Goal: Information Seeking & Learning: Learn about a topic

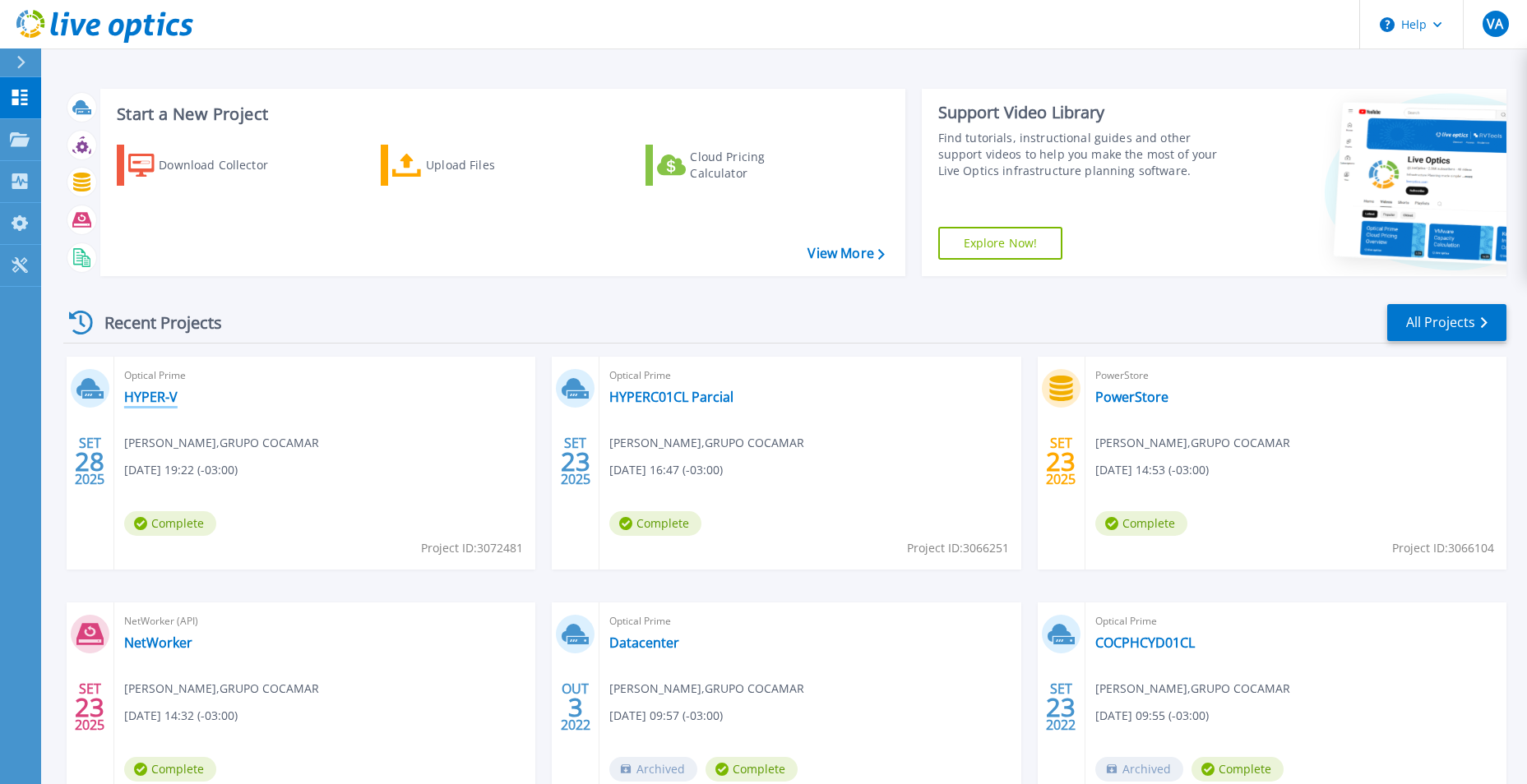
click at [155, 393] on link "HYPER-V" at bounding box center [151, 397] width 53 height 16
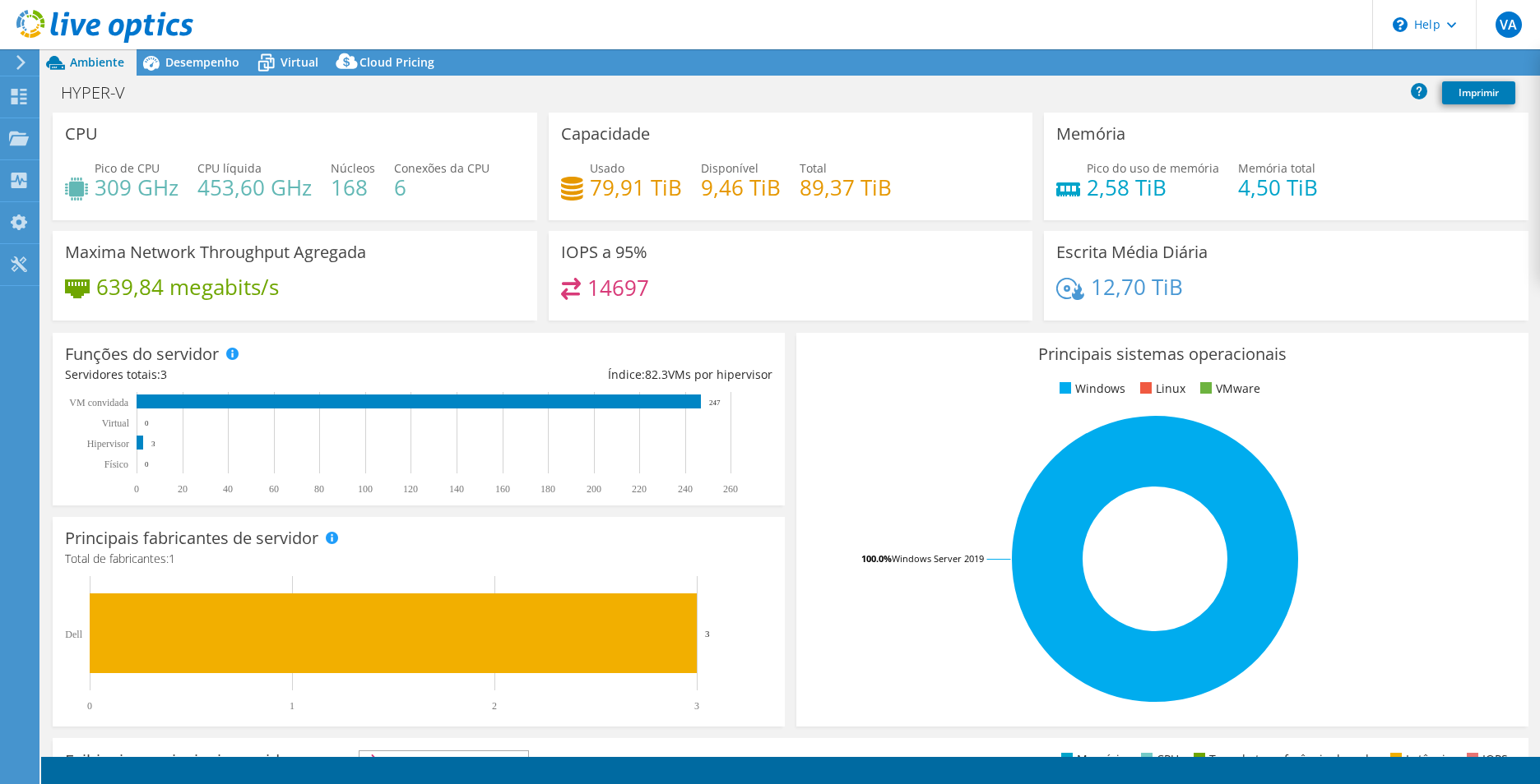
select select "USD"
click at [183, 54] on div at bounding box center [96, 27] width 193 height 55
click at [185, 68] on span "Desempenho" at bounding box center [202, 61] width 74 height 15
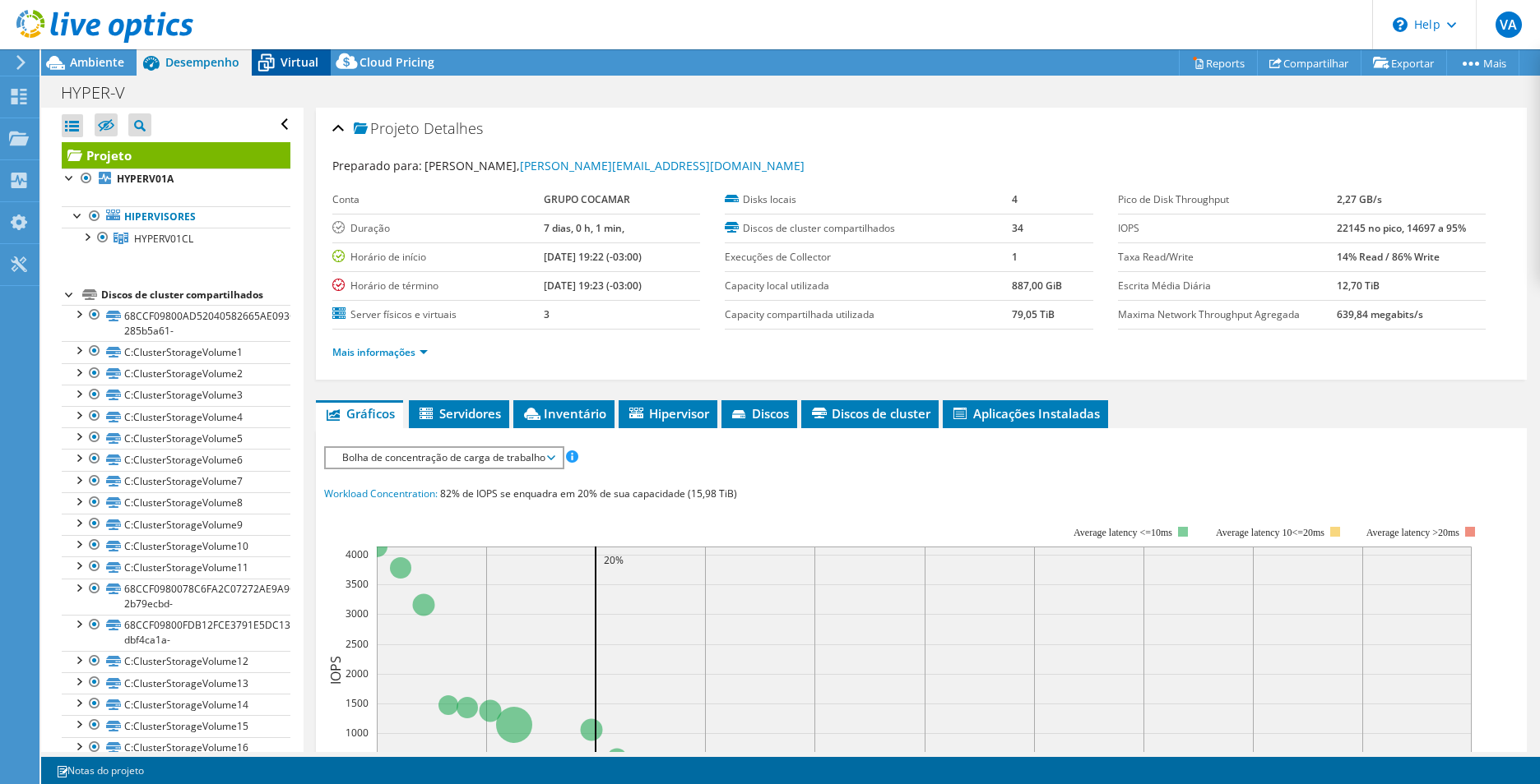
click at [291, 68] on span "Virtual" at bounding box center [299, 61] width 38 height 15
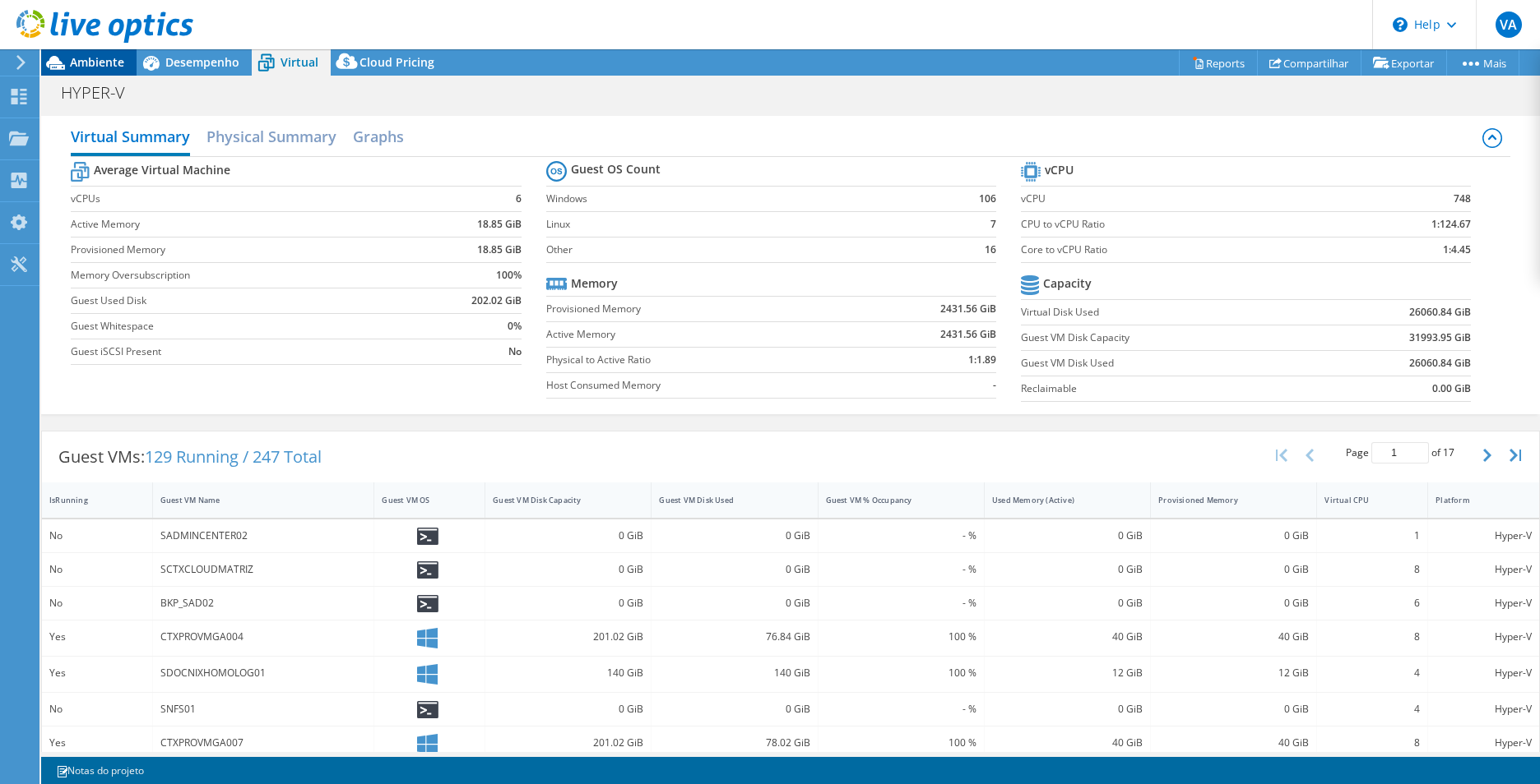
click at [88, 62] on span "Ambiente" at bounding box center [97, 61] width 54 height 15
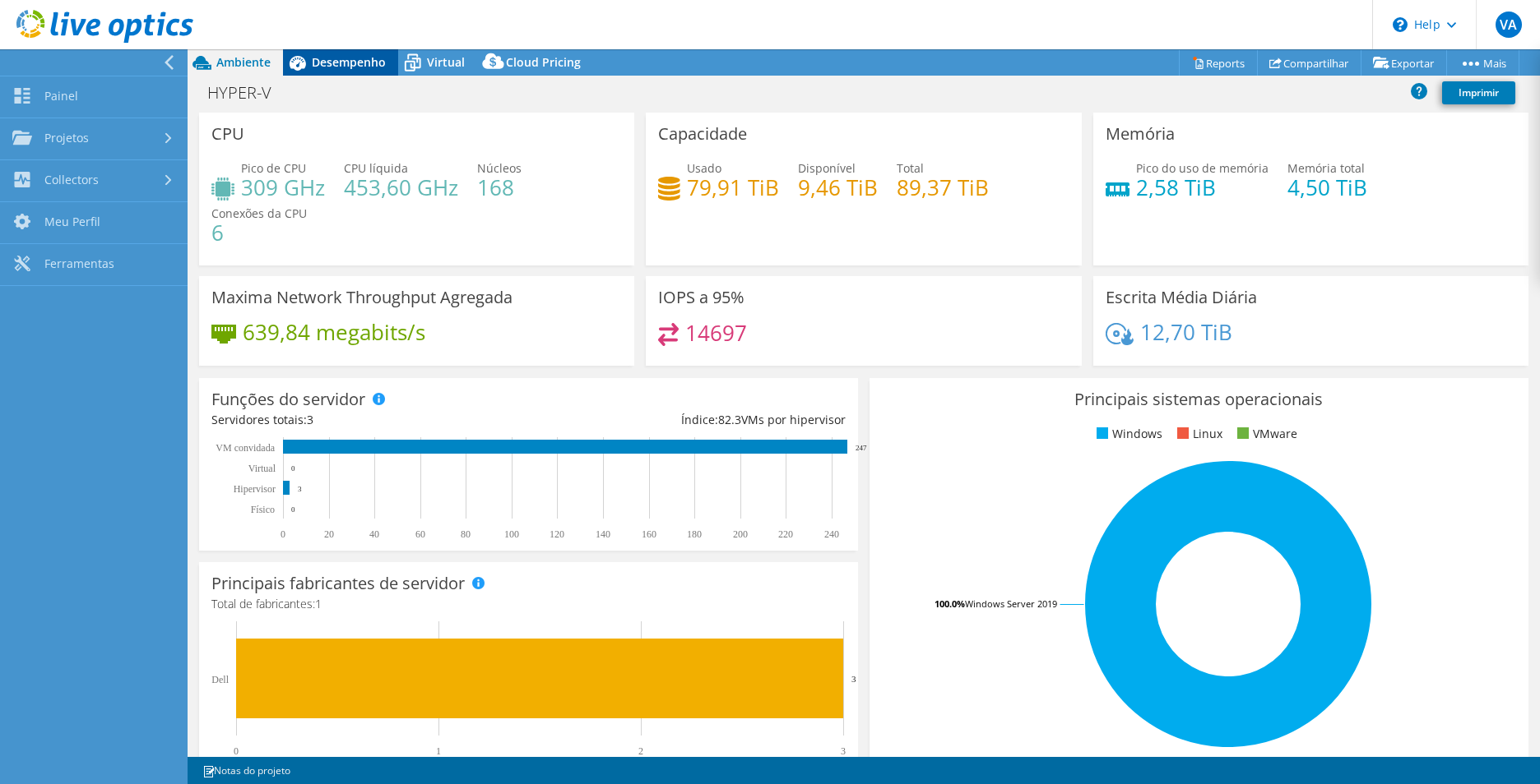
click at [337, 64] on span "Desempenho" at bounding box center [349, 61] width 74 height 15
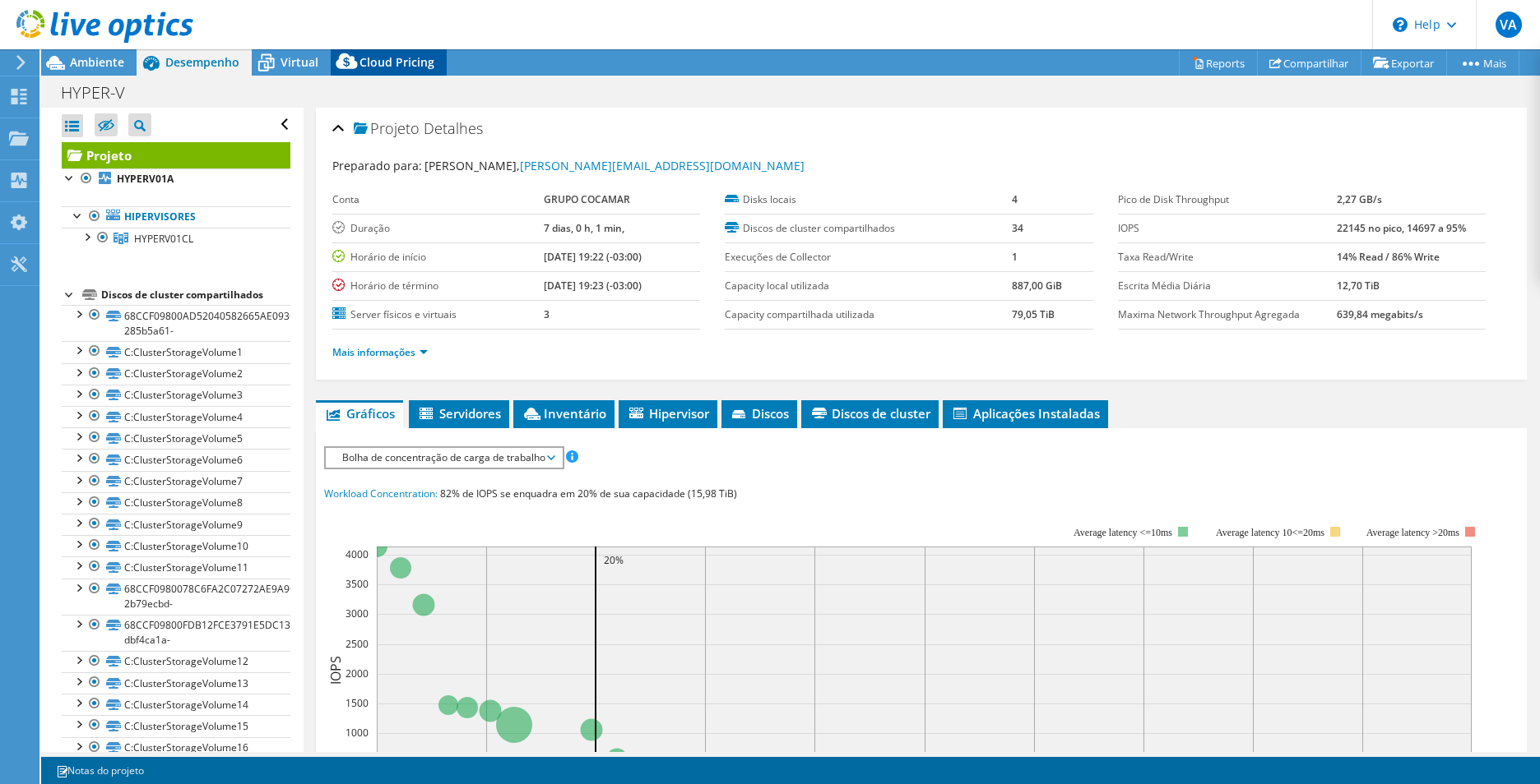
click at [385, 64] on span "Cloud Pricing" at bounding box center [397, 61] width 75 height 15
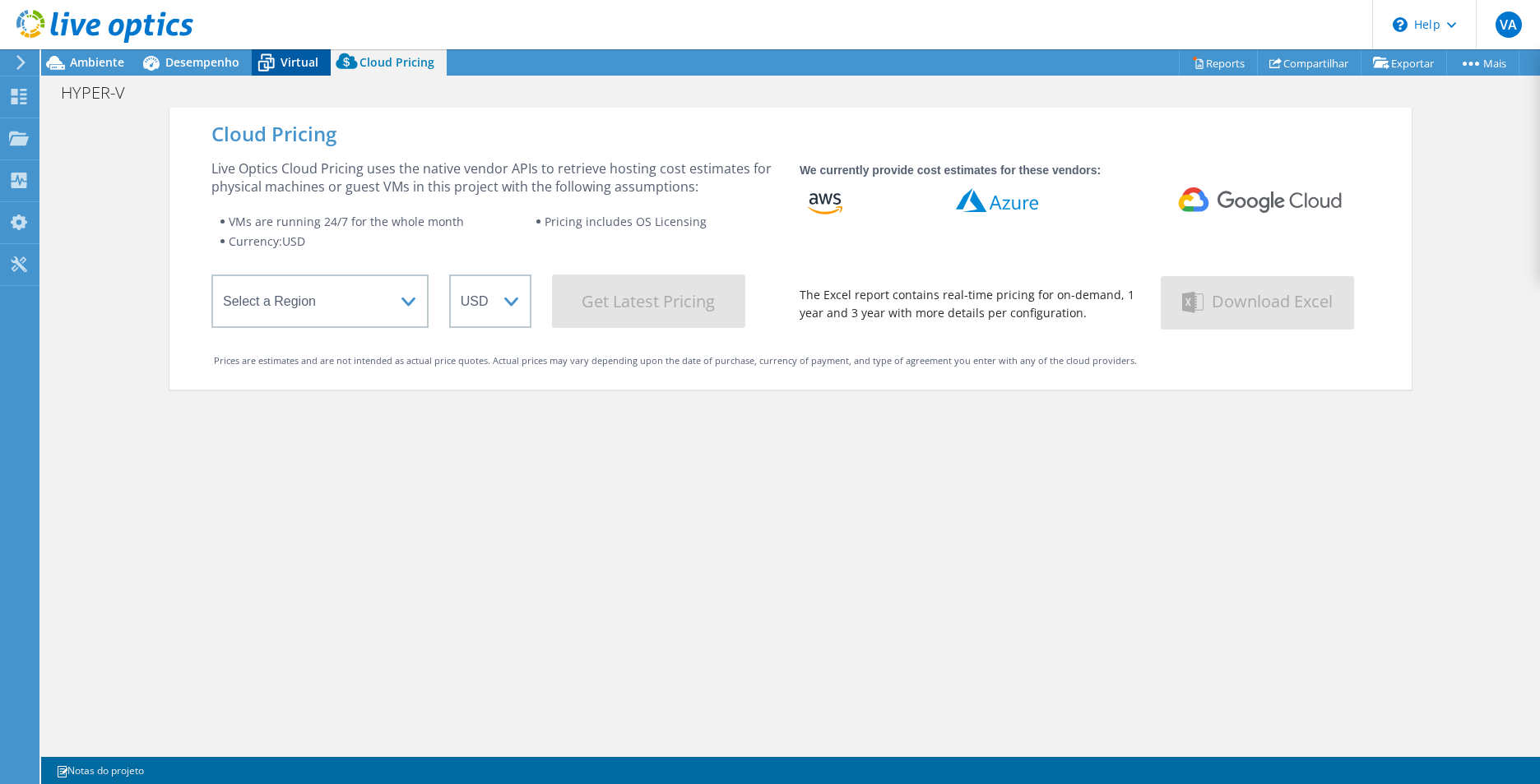
click at [311, 64] on span "Virtual" at bounding box center [299, 61] width 38 height 15
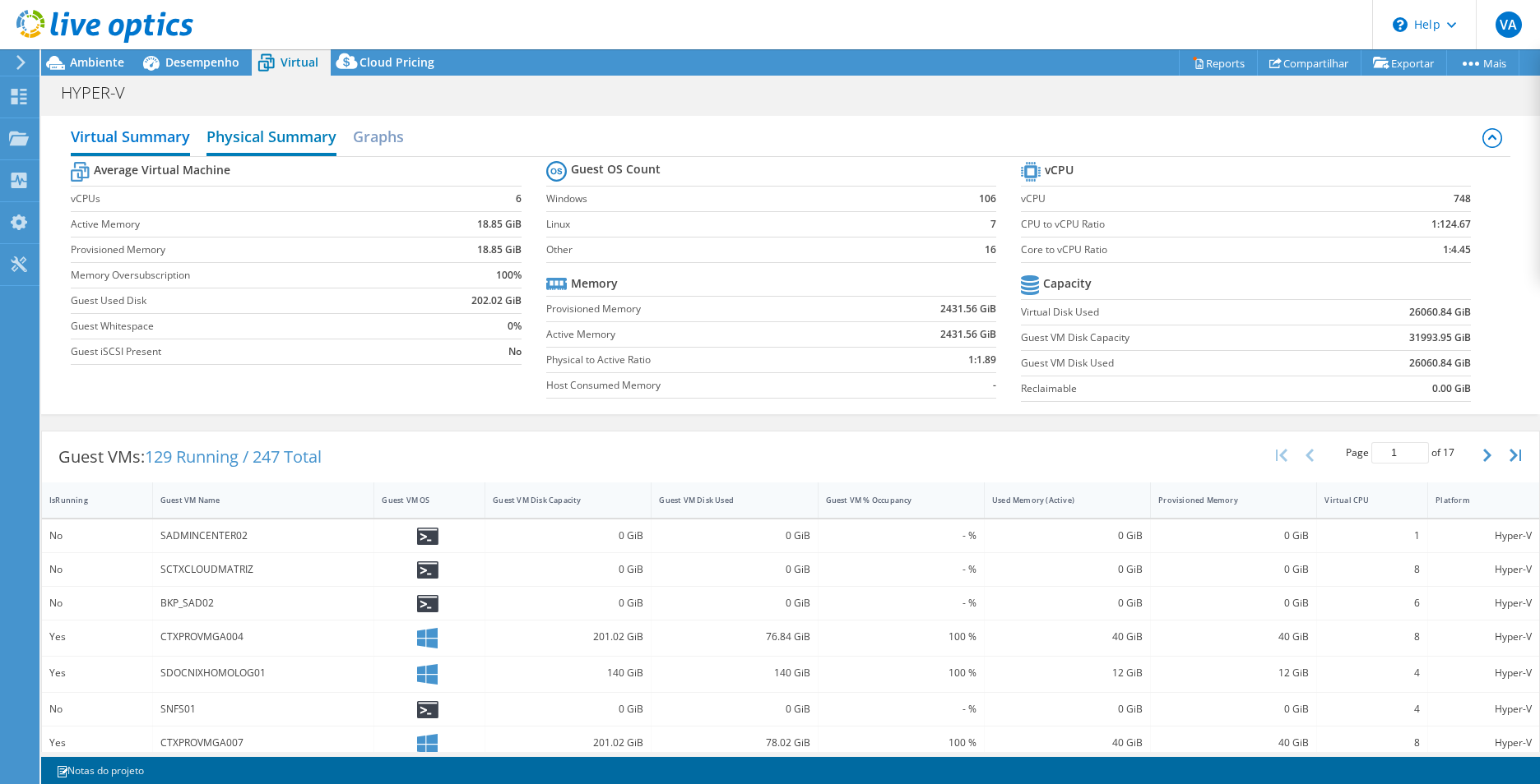
click at [334, 141] on h2 "Physical Summary" at bounding box center [271, 138] width 130 height 36
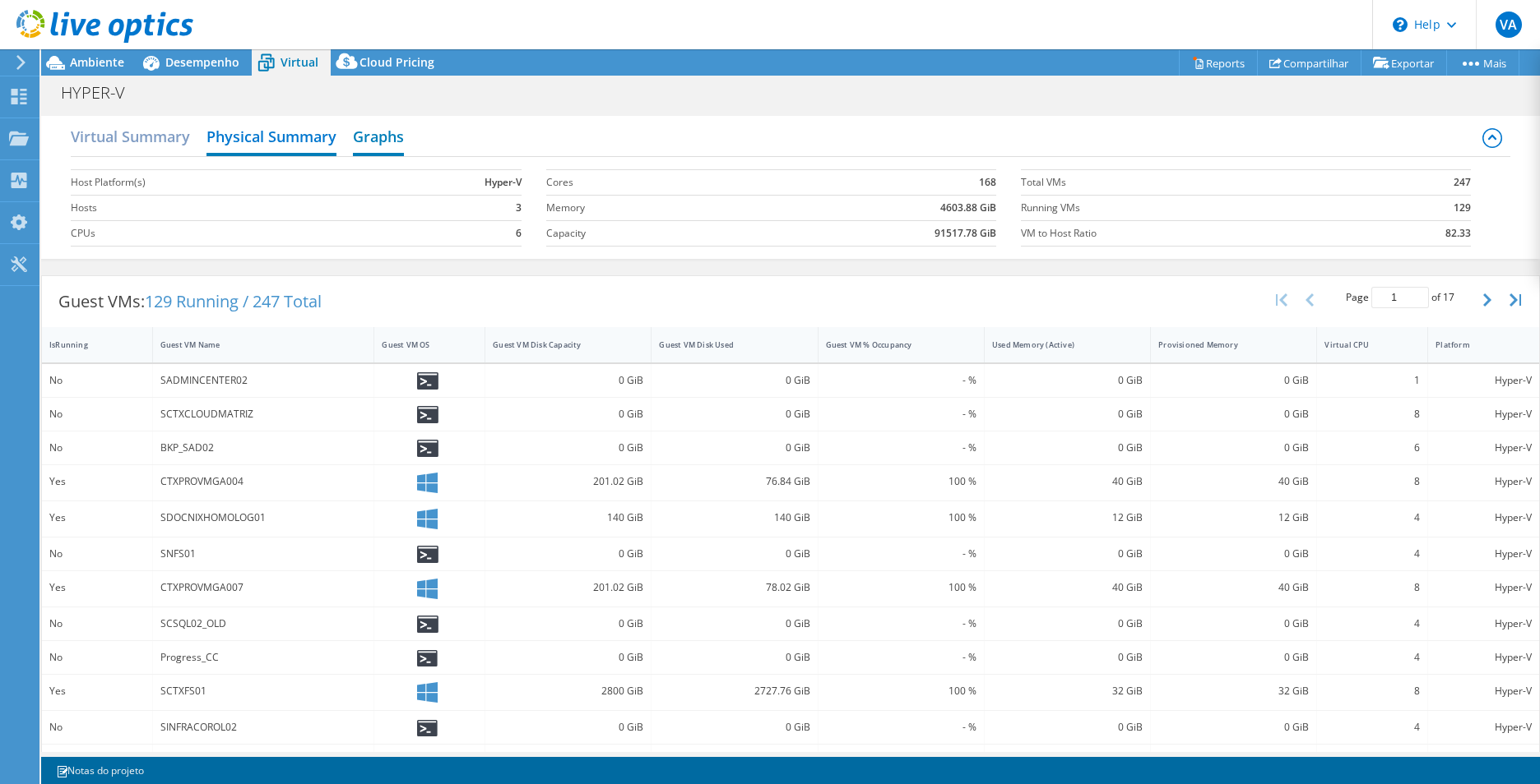
click at [384, 136] on h2 "Graphs" at bounding box center [378, 138] width 51 height 36
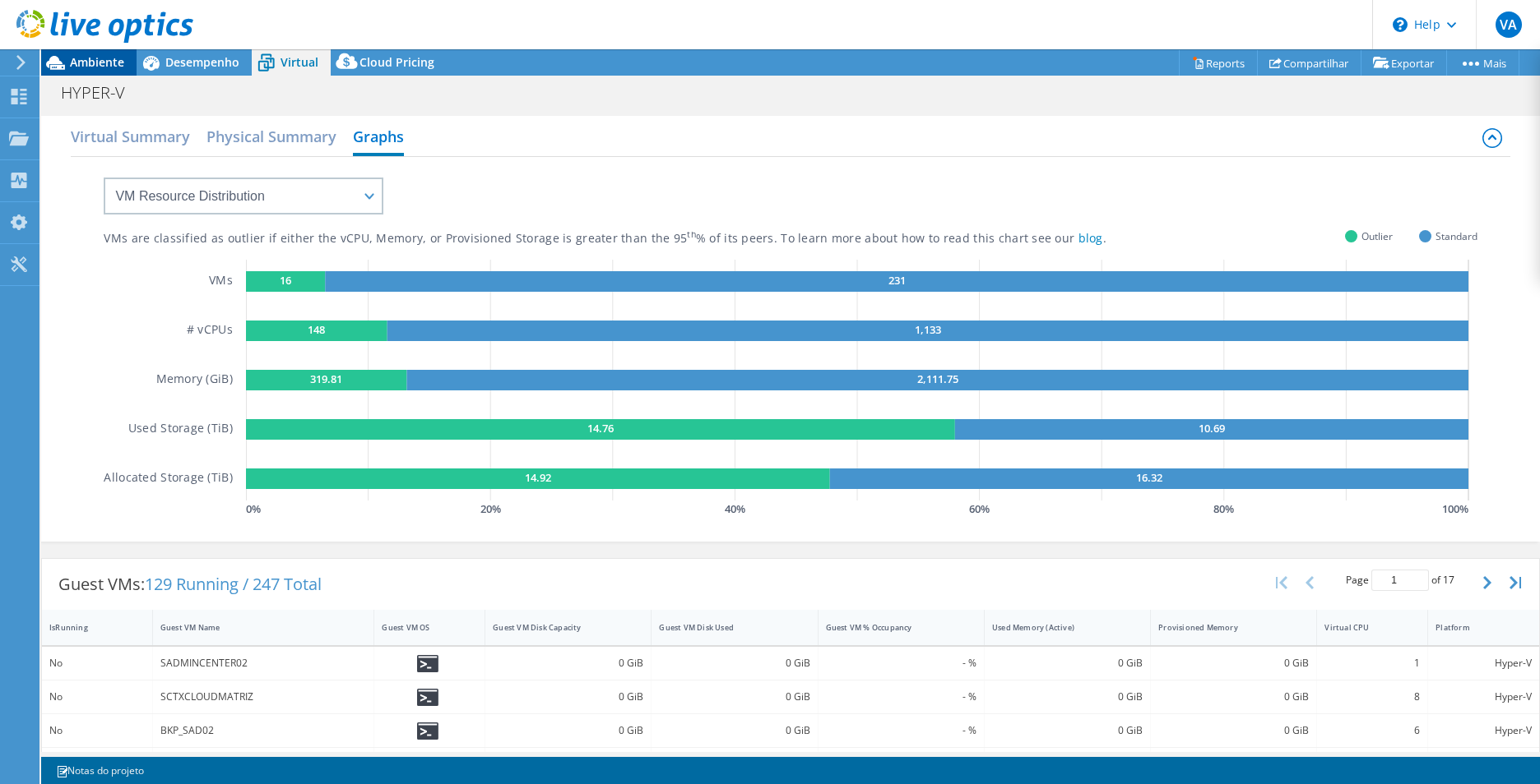
click at [108, 62] on span "Ambiente" at bounding box center [97, 61] width 54 height 15
